Goal: Task Accomplishment & Management: Use online tool/utility

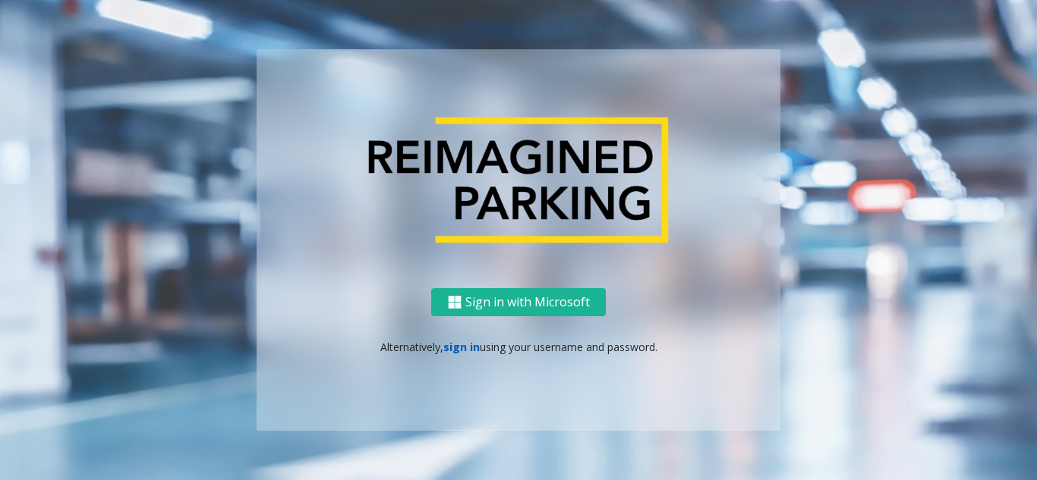
click at [446, 351] on link "sign in" at bounding box center [461, 347] width 36 height 14
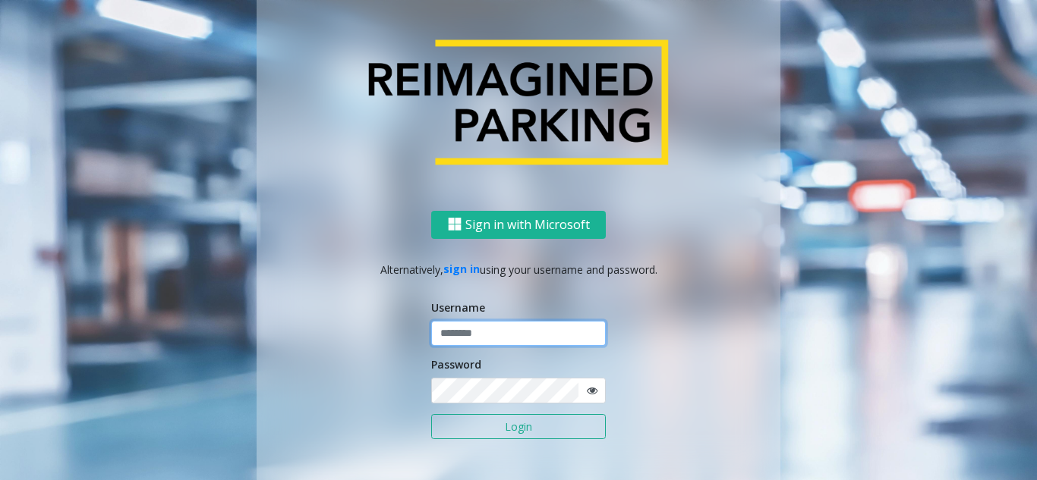
type input "**********"
click at [469, 429] on button "Login" at bounding box center [518, 427] width 175 height 26
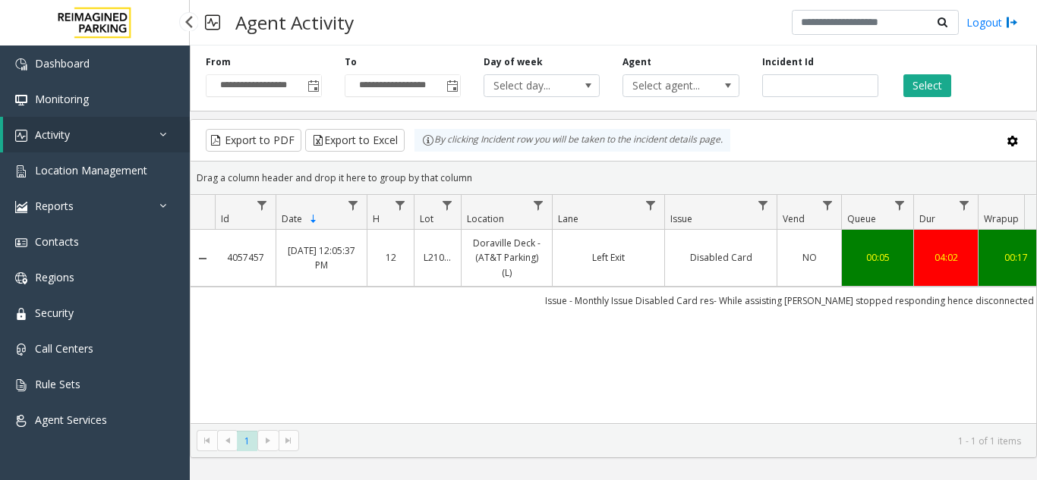
click at [93, 130] on link "Activity" at bounding box center [96, 135] width 187 height 36
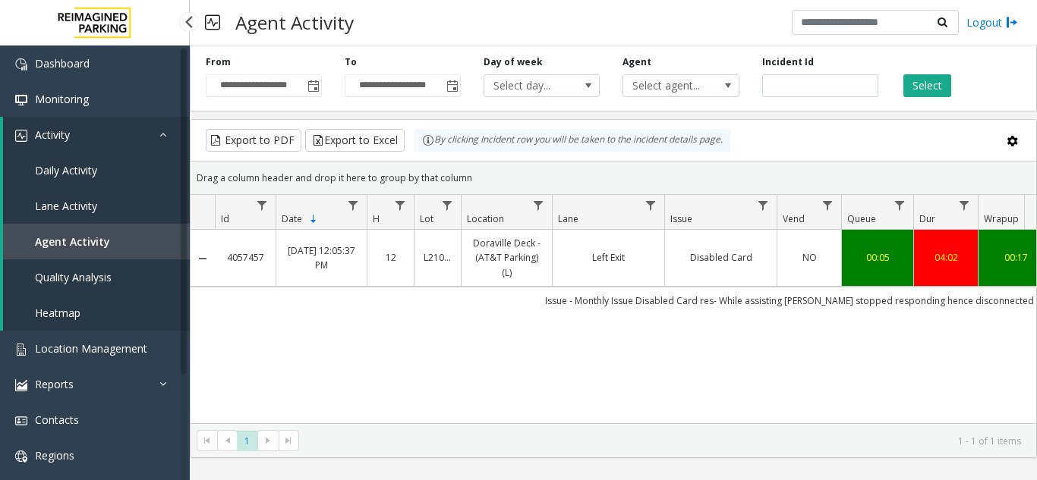
click at [55, 175] on span "Daily Activity" at bounding box center [66, 170] width 62 height 14
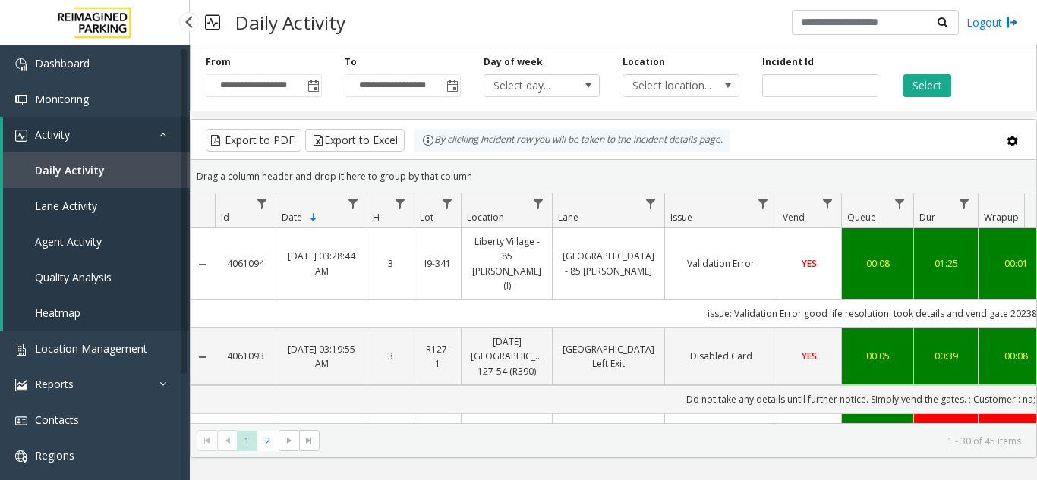
click at [83, 240] on span "Agent Activity" at bounding box center [68, 242] width 67 height 14
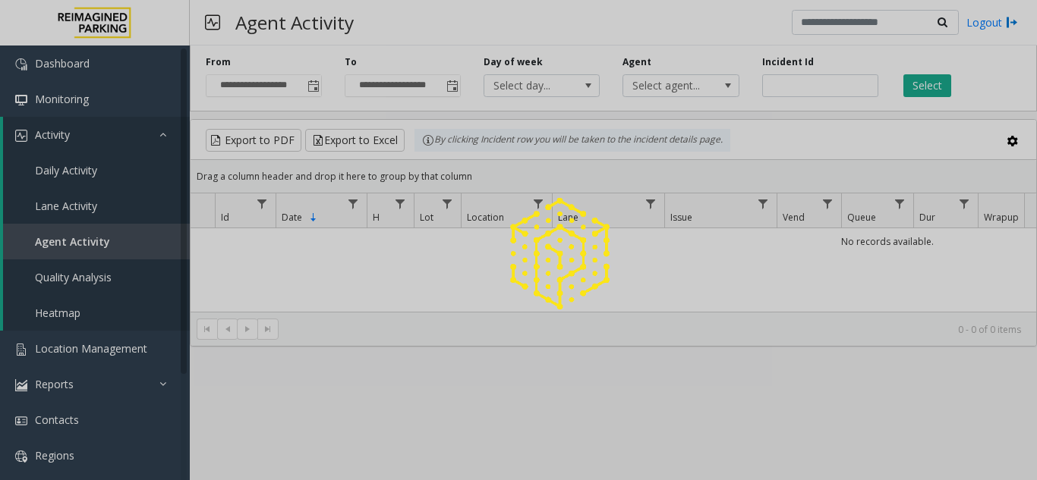
click at [82, 351] on div at bounding box center [518, 240] width 1037 height 480
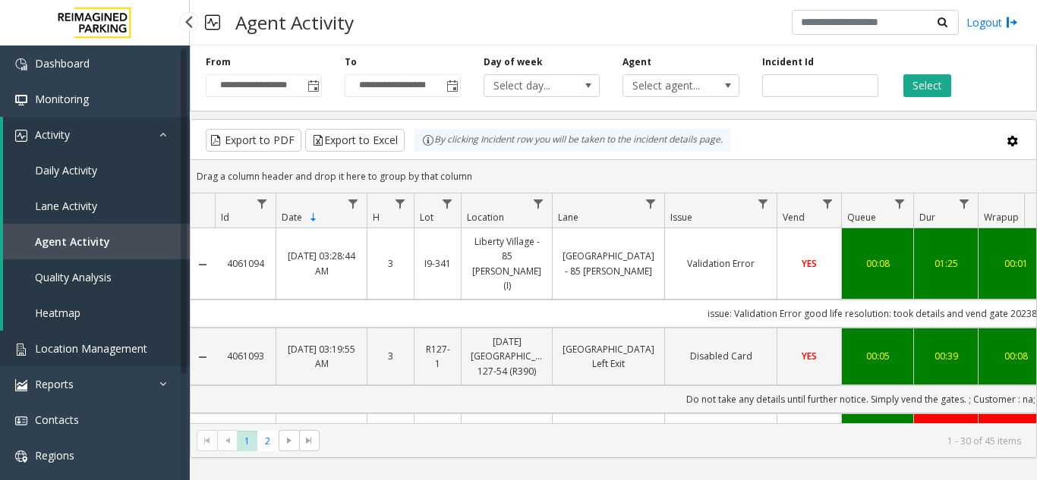
click at [82, 351] on span "Location Management" at bounding box center [91, 349] width 112 height 14
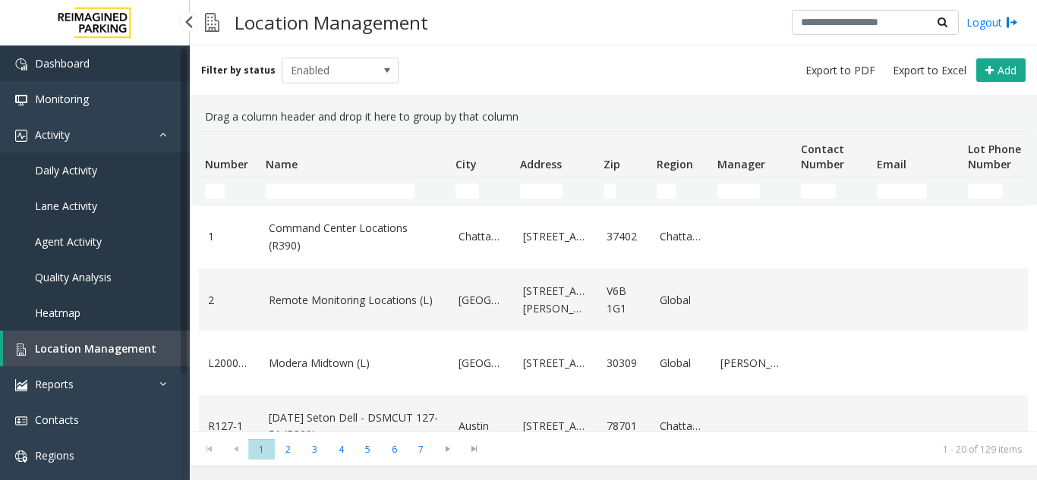
click at [68, 57] on span "Dashboard" at bounding box center [62, 63] width 55 height 14
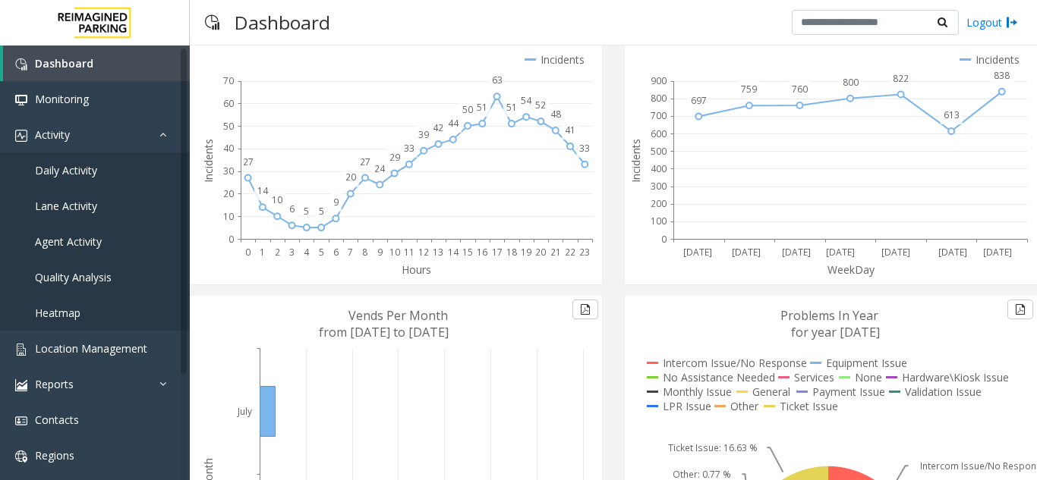
scroll to position [90, 0]
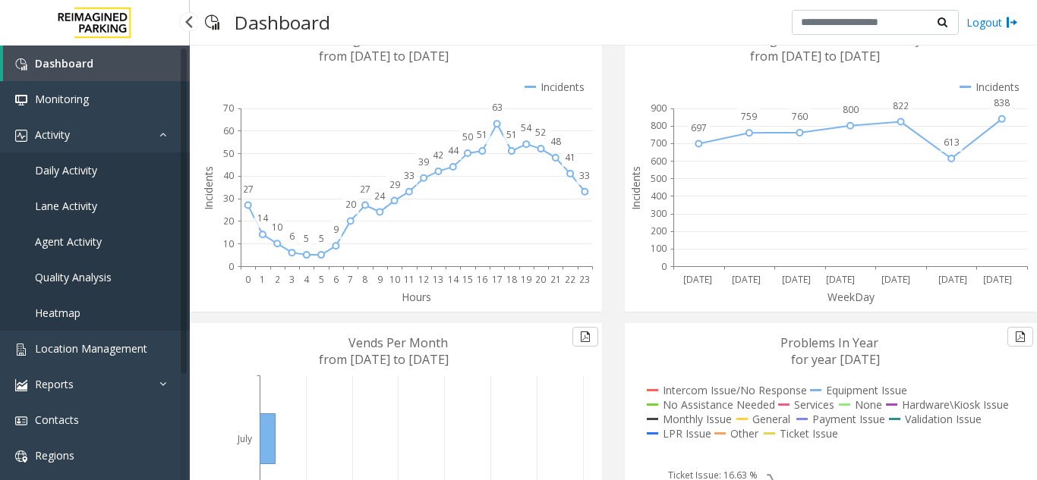
click at [77, 240] on span "Agent Activity" at bounding box center [68, 242] width 67 height 14
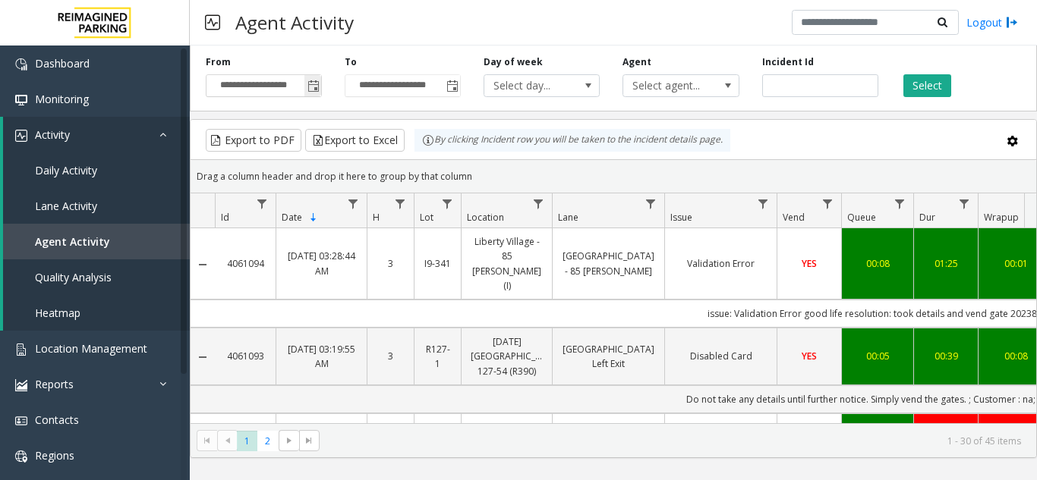
click at [313, 87] on span "Toggle popup" at bounding box center [313, 86] width 12 height 12
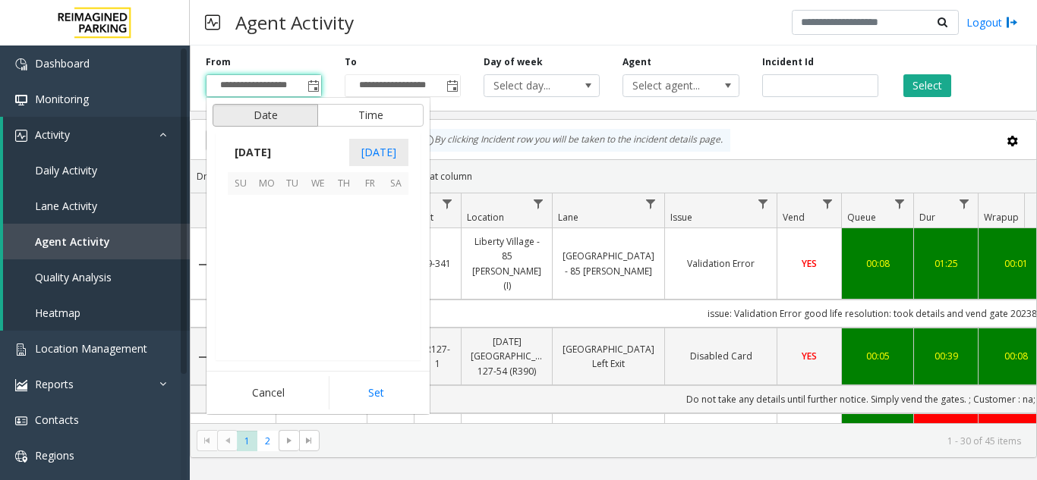
scroll to position [272210, 0]
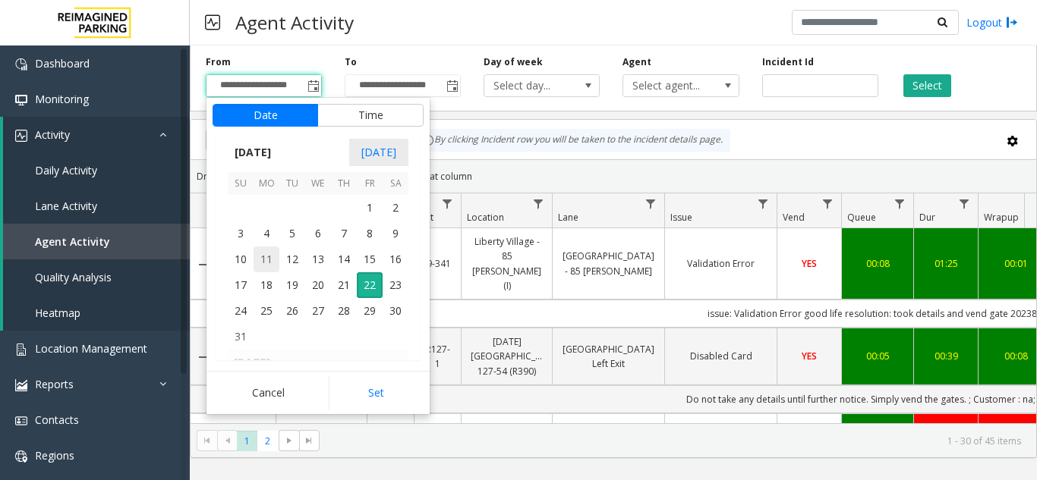
click at [260, 265] on span "11" at bounding box center [266, 260] width 26 height 26
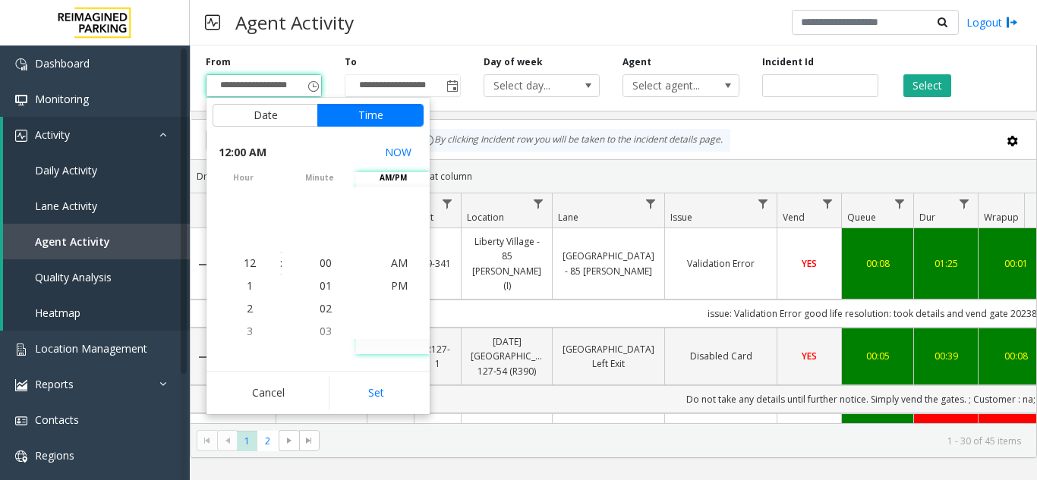
drag, startPoint x: 385, startPoint y: 396, endPoint x: 421, endPoint y: 373, distance: 43.4
click at [384, 397] on button "Set" at bounding box center [377, 392] width 96 height 33
type input "**********"
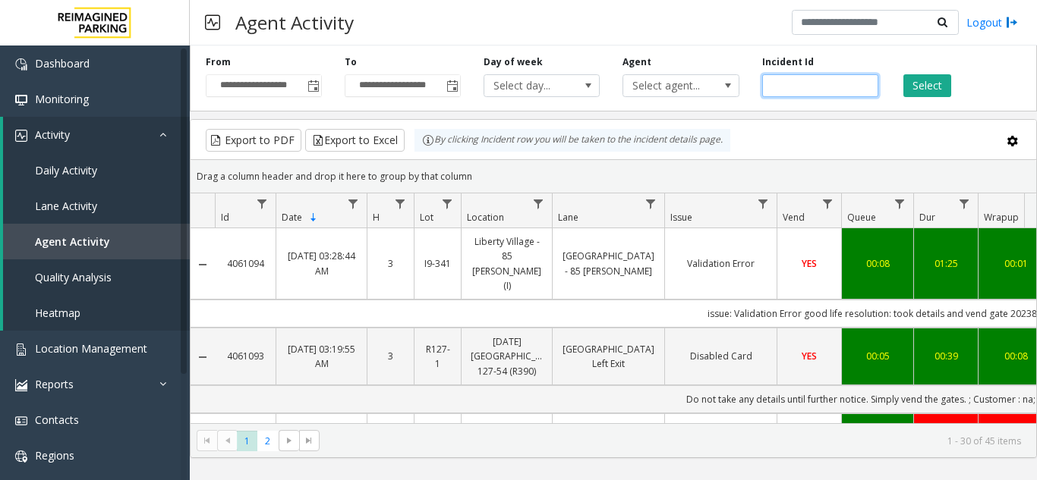
click at [775, 85] on input "number" at bounding box center [820, 85] width 116 height 23
paste input "*******"
type input "*******"
click at [909, 80] on button "Select" at bounding box center [927, 85] width 48 height 23
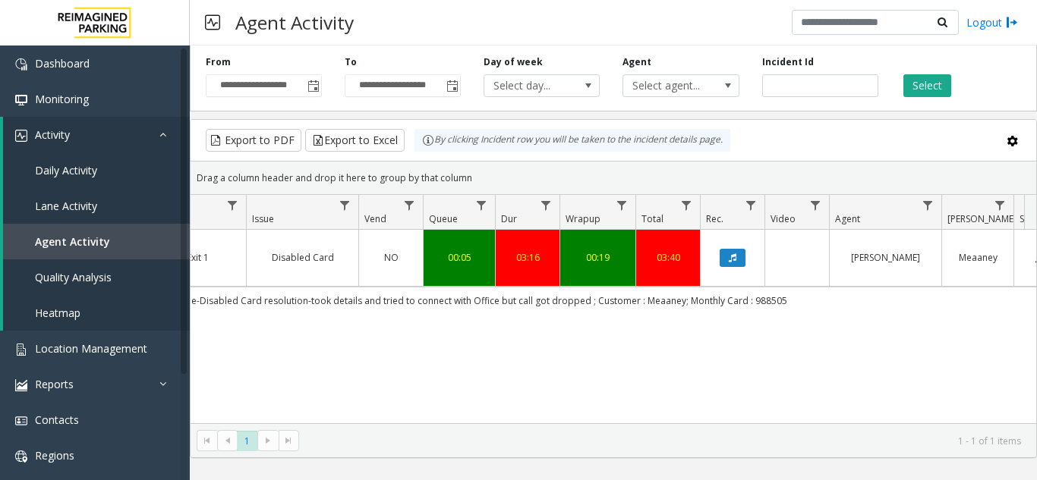
scroll to position [0, 330]
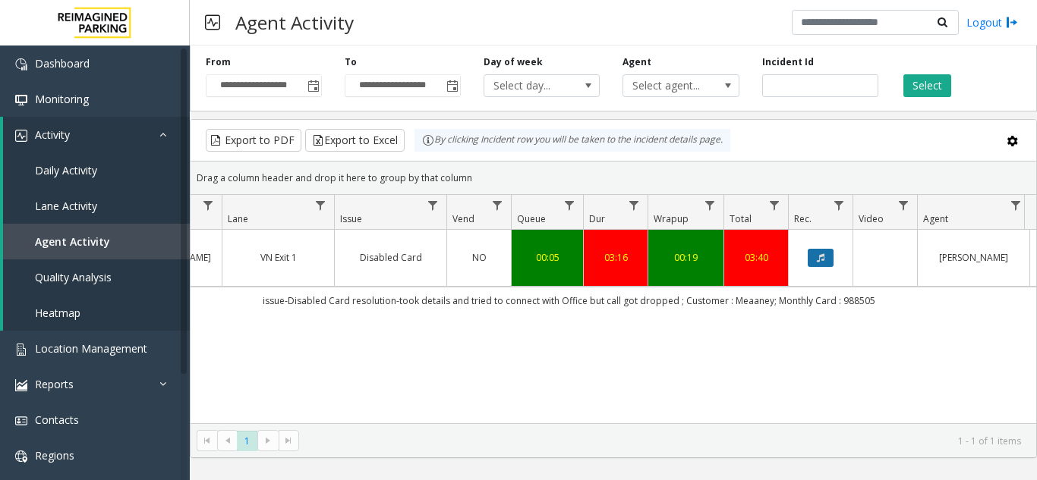
click at [819, 259] on button "Data table" at bounding box center [821, 258] width 26 height 18
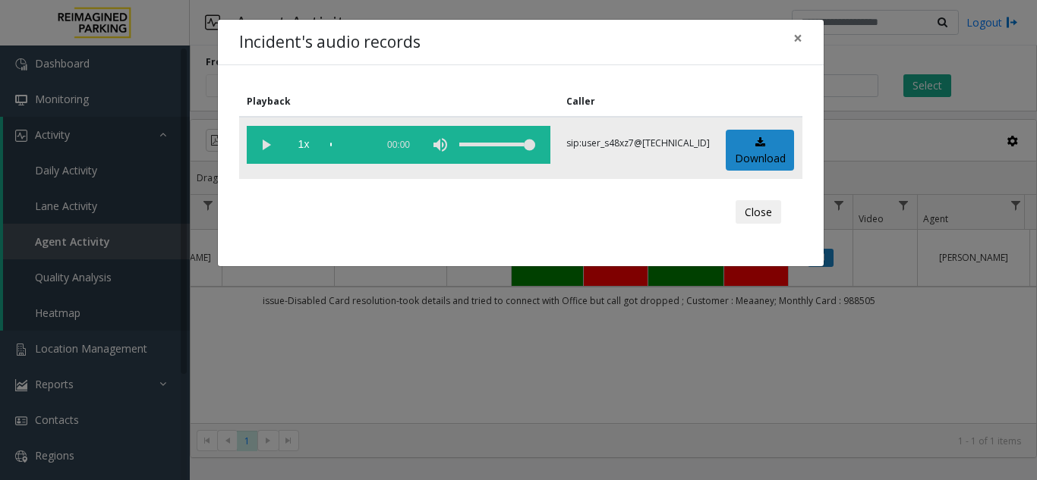
click at [260, 145] on vg-play-pause at bounding box center [266, 145] width 38 height 38
click at [343, 145] on div "scrub bar" at bounding box center [349, 145] width 38 height 38
click at [345, 145] on div "scrub bar" at bounding box center [349, 145] width 38 height 38
click at [345, 143] on div "scrub bar" at bounding box center [349, 145] width 38 height 38
click at [355, 145] on div "scrub bar" at bounding box center [349, 145] width 38 height 38
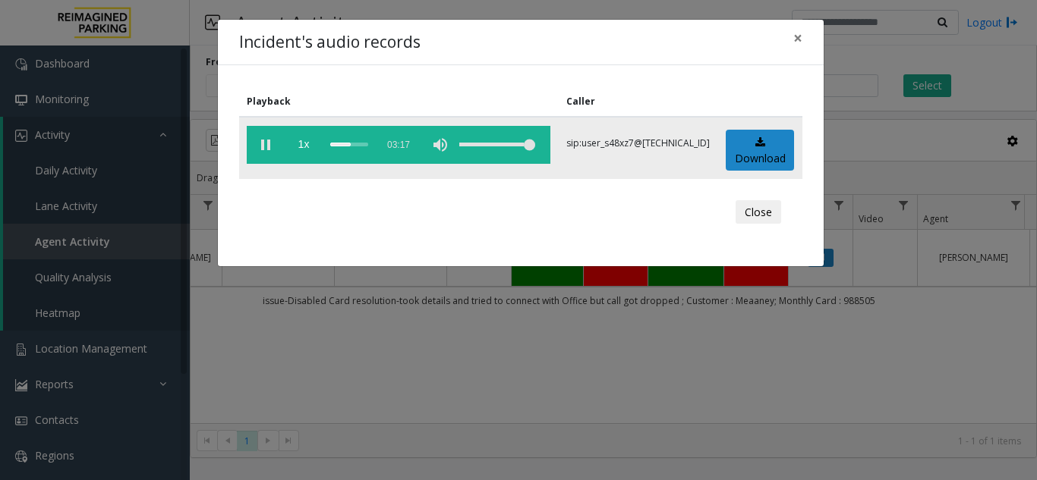
click at [269, 134] on vg-play-pause at bounding box center [266, 145] width 38 height 38
click at [269, 141] on vg-play-pause at bounding box center [266, 145] width 38 height 38
